Goal: Task Accomplishment & Management: Use online tool/utility

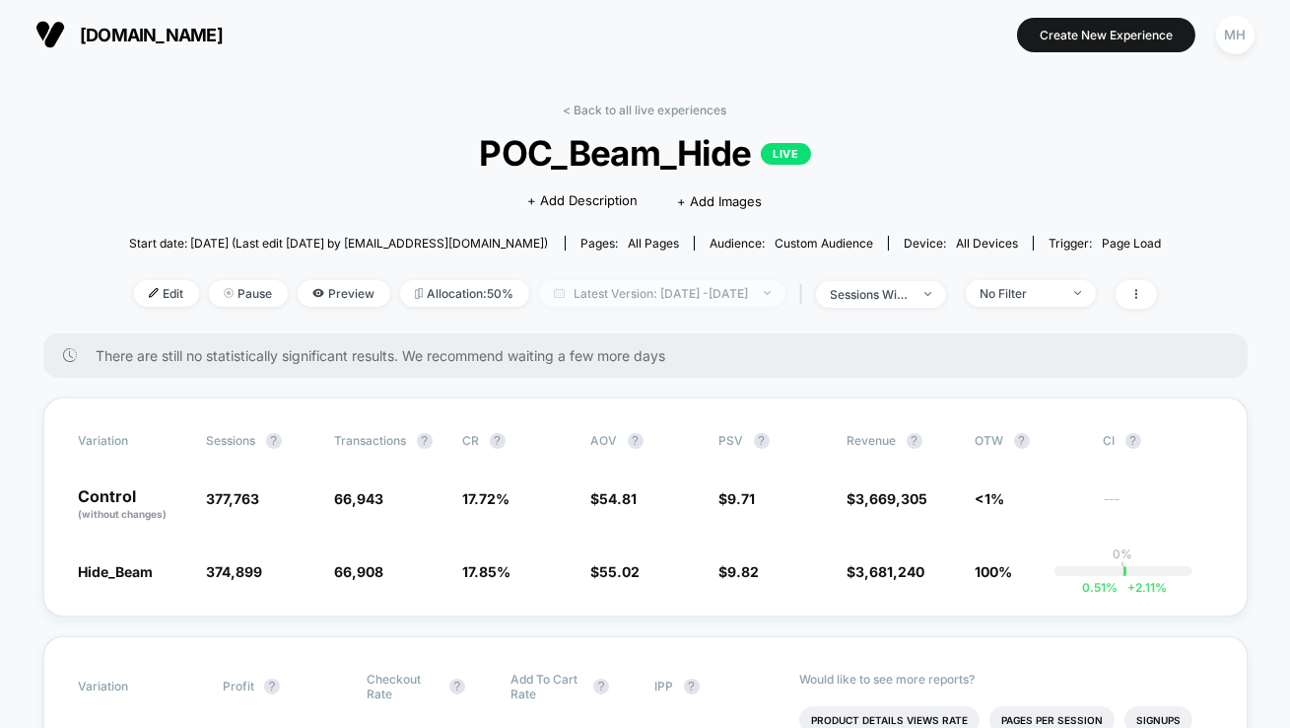
click at [656, 297] on span "Latest Version: [DATE] - [DATE]" at bounding box center [662, 293] width 246 height 27
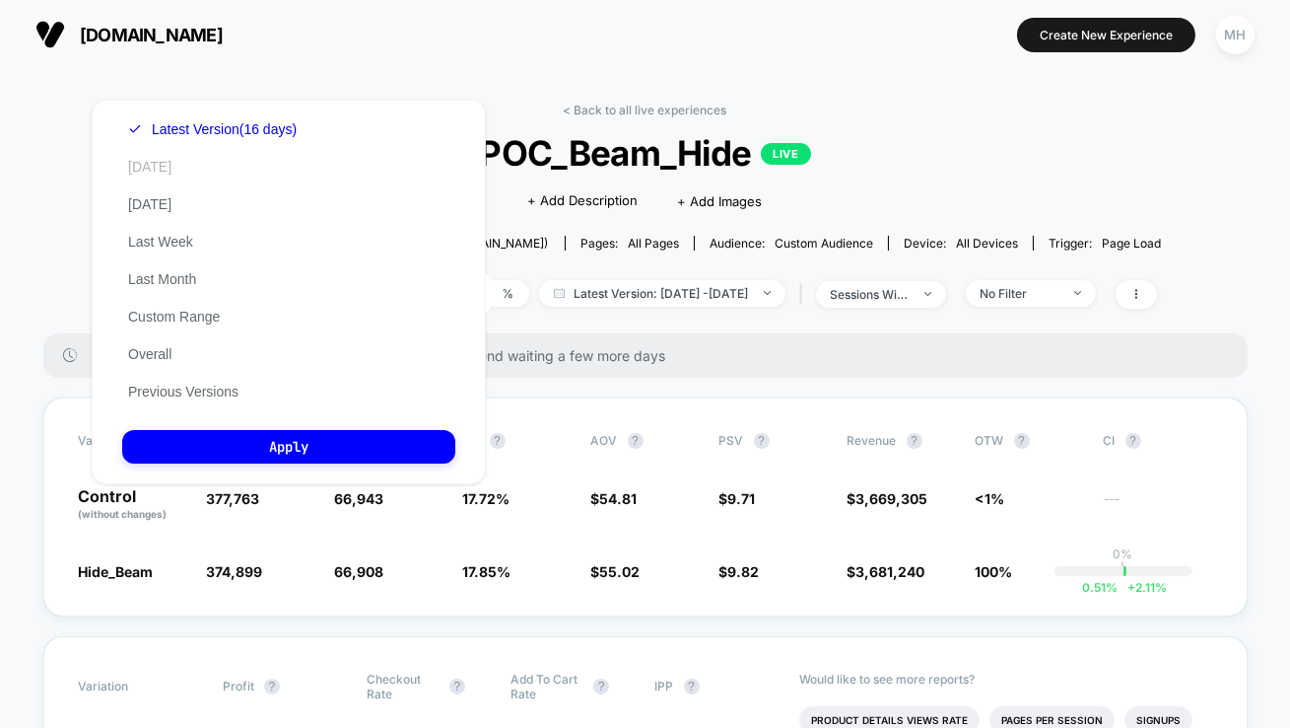
click at [157, 174] on button "[DATE]" at bounding box center [149, 167] width 55 height 18
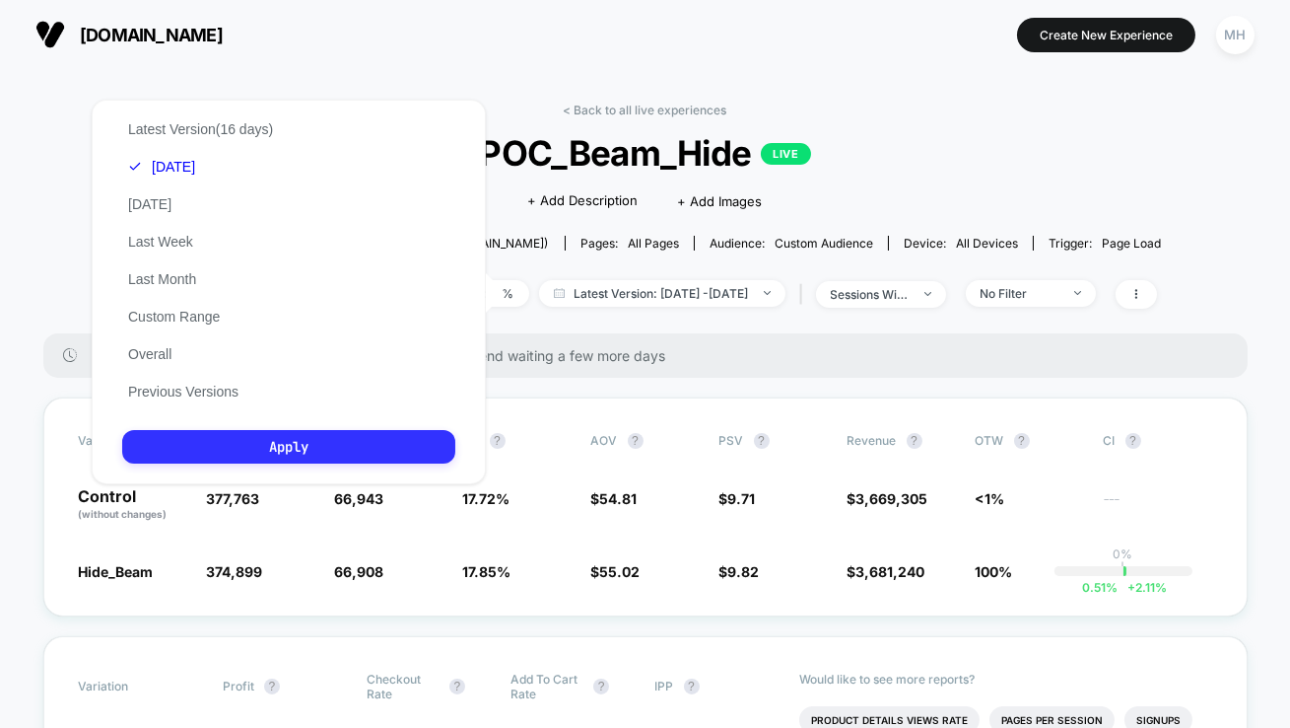
click at [220, 444] on button "Apply" at bounding box center [288, 447] width 333 height 34
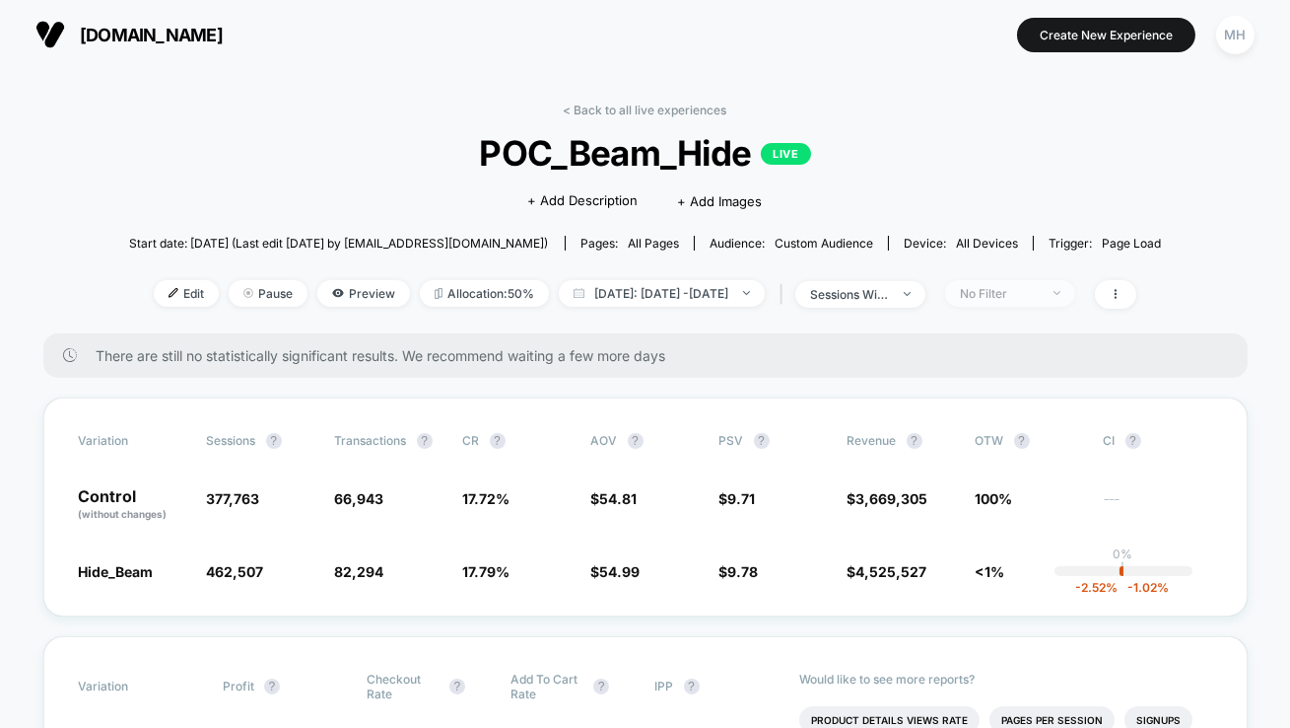
click at [1075, 302] on span "No Filter" at bounding box center [1010, 293] width 130 height 27
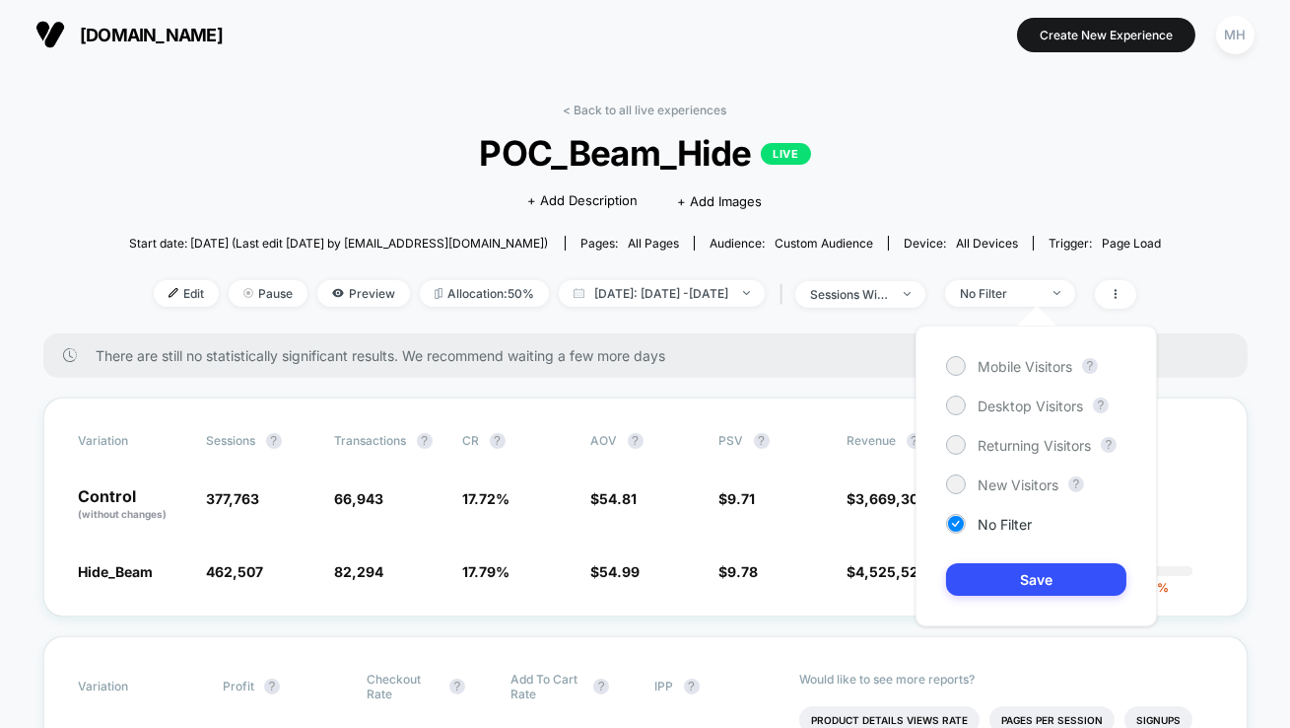
click at [951, 380] on div "Mobile Visitors ? Desktop Visitors ? Returning Visitors ? New Visitors ? No Fil…" at bounding box center [1037, 475] width 242 height 301
click at [951, 371] on div at bounding box center [955, 365] width 15 height 15
click at [1002, 579] on button "Save" at bounding box center [1036, 579] width 180 height 33
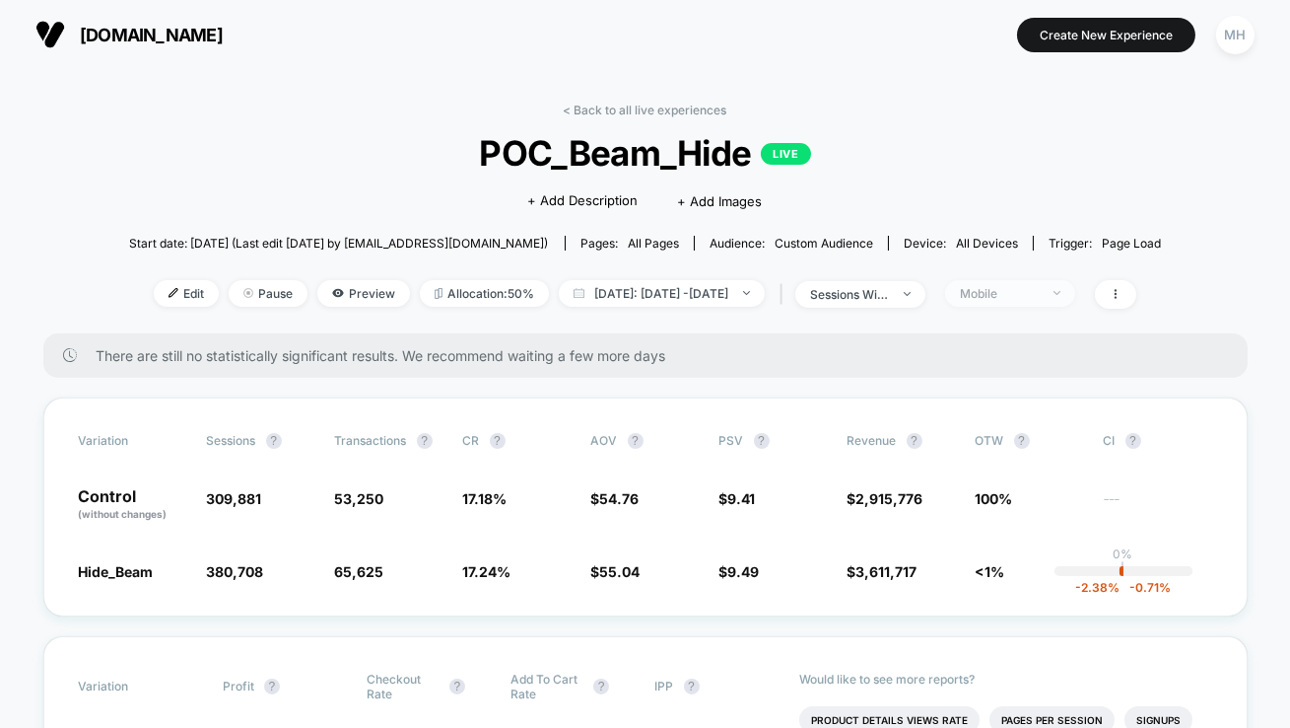
click at [1024, 297] on div "Mobile" at bounding box center [999, 293] width 79 height 15
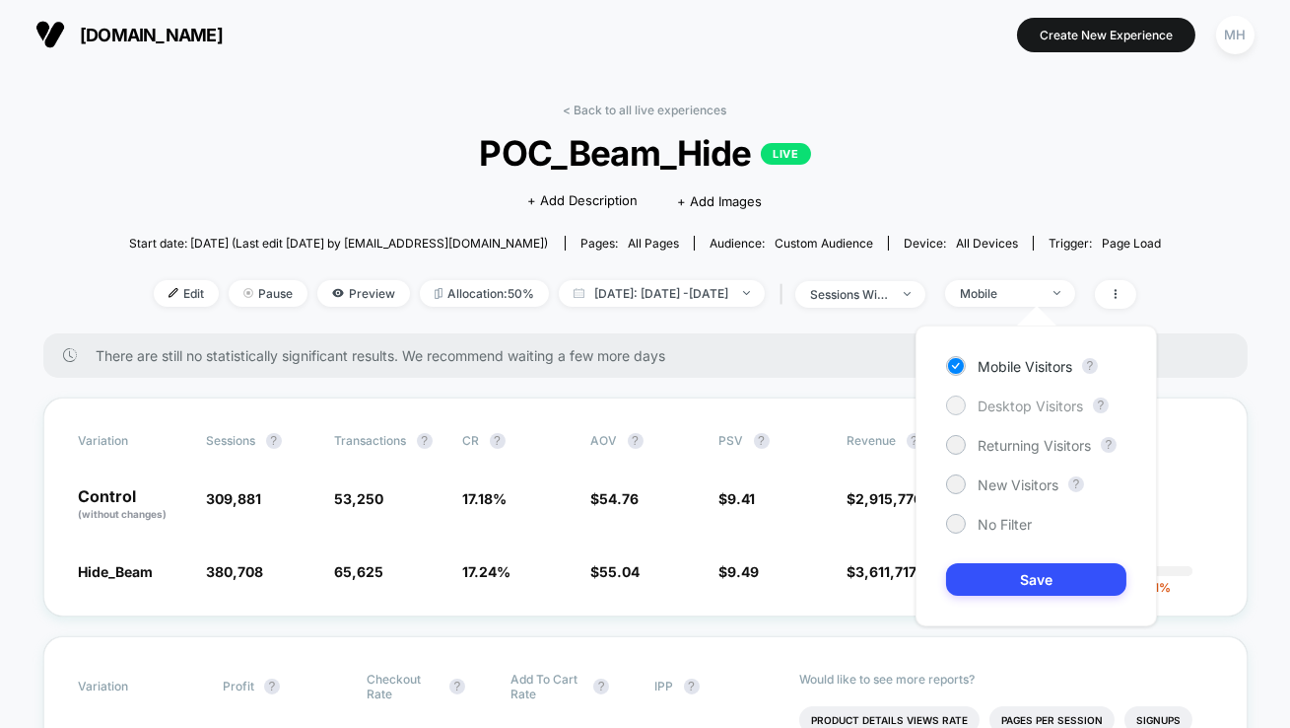
click at [964, 403] on div at bounding box center [956, 405] width 20 height 20
click at [968, 587] on button "Save" at bounding box center [1036, 579] width 180 height 33
